Goal: Transaction & Acquisition: Subscribe to service/newsletter

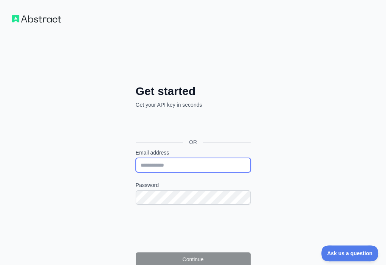
click at [136, 158] on input "Email address" at bounding box center [193, 165] width 115 height 14
paste input "**********"
type input "**********"
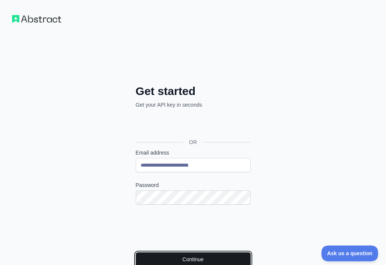
click at [136, 253] on button "Continue" at bounding box center [193, 260] width 115 height 14
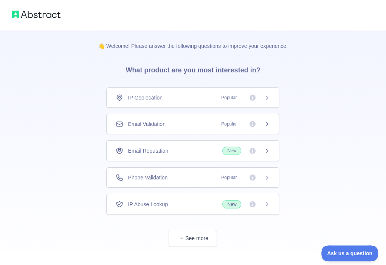
click at [194, 120] on div "Email Validation Popular" at bounding box center [193, 124] width 154 height 8
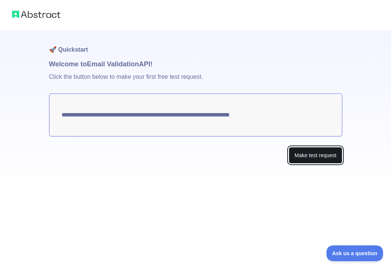
drag, startPoint x: 295, startPoint y: 154, endPoint x: 291, endPoint y: 154, distance: 4.2
click at [291, 154] on button "Make test request" at bounding box center [315, 155] width 53 height 17
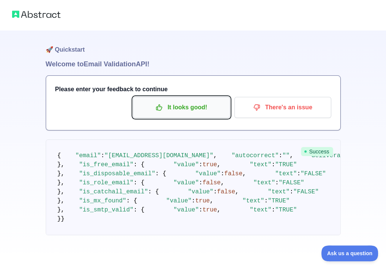
click at [201, 112] on p "It looks good!" at bounding box center [181, 107] width 85 height 13
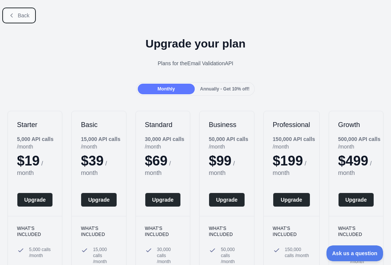
click at [21, 14] on span "Back" at bounding box center [24, 15] width 12 height 6
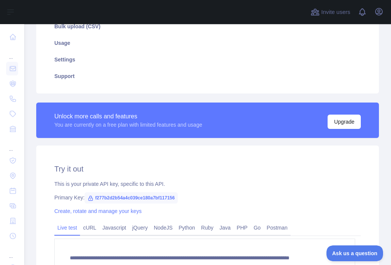
scroll to position [151, 0]
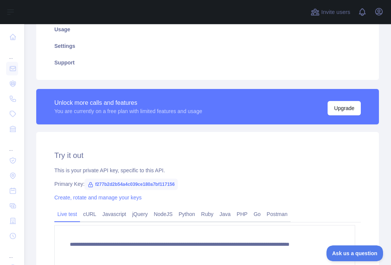
click at [159, 188] on span "f277b2d2b54a4c039ce180a7bf117156" at bounding box center [131, 184] width 93 height 11
click at [160, 186] on span "f277b2d2b54a4c039ce180a7bf117156" at bounding box center [131, 184] width 93 height 11
copy span "f277b2d2b54a4c039ce180a7bf117156"
